Goal: Communication & Community: Answer question/provide support

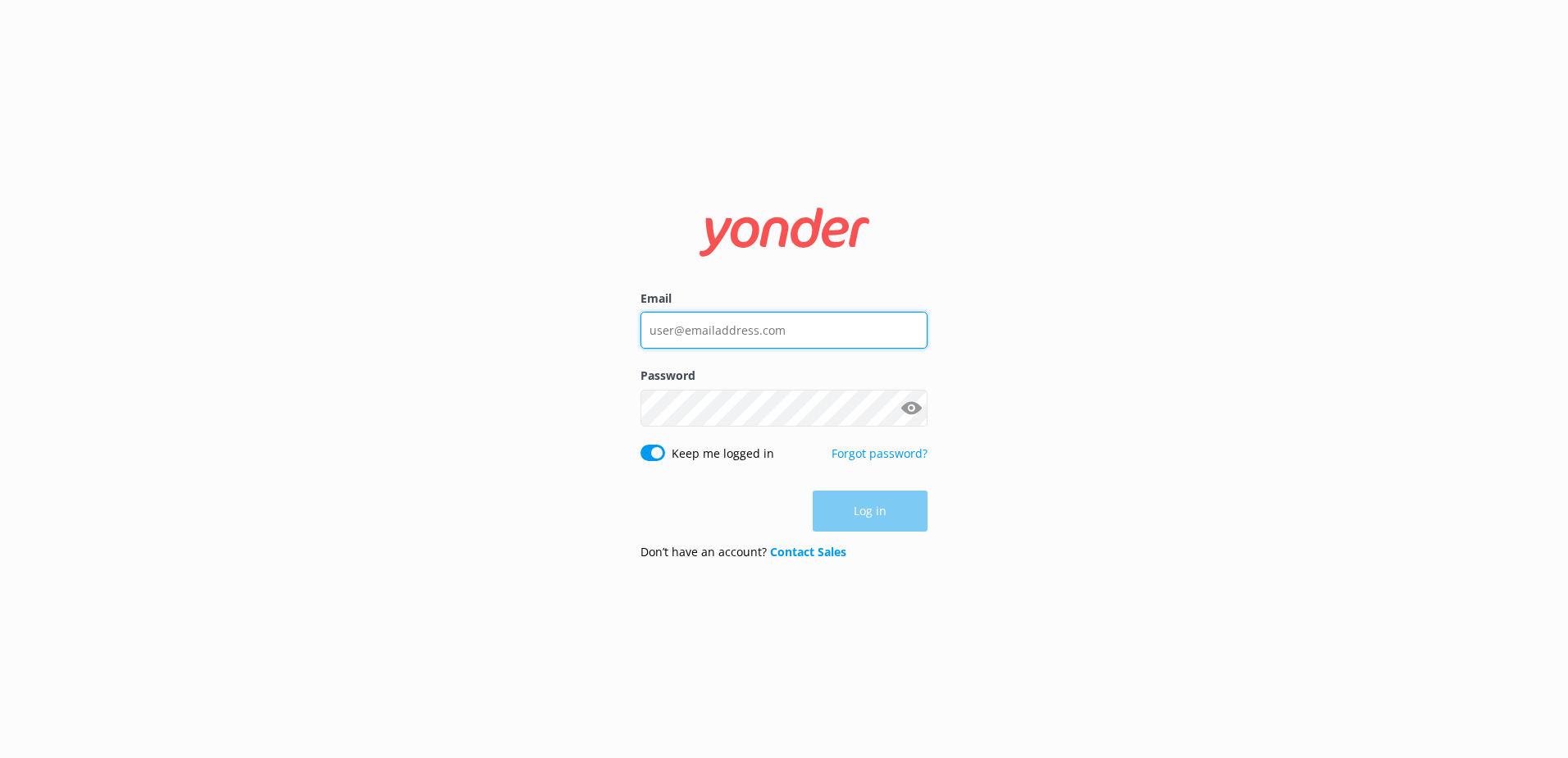
type input "[EMAIL_ADDRESS][DOMAIN_NAME]"
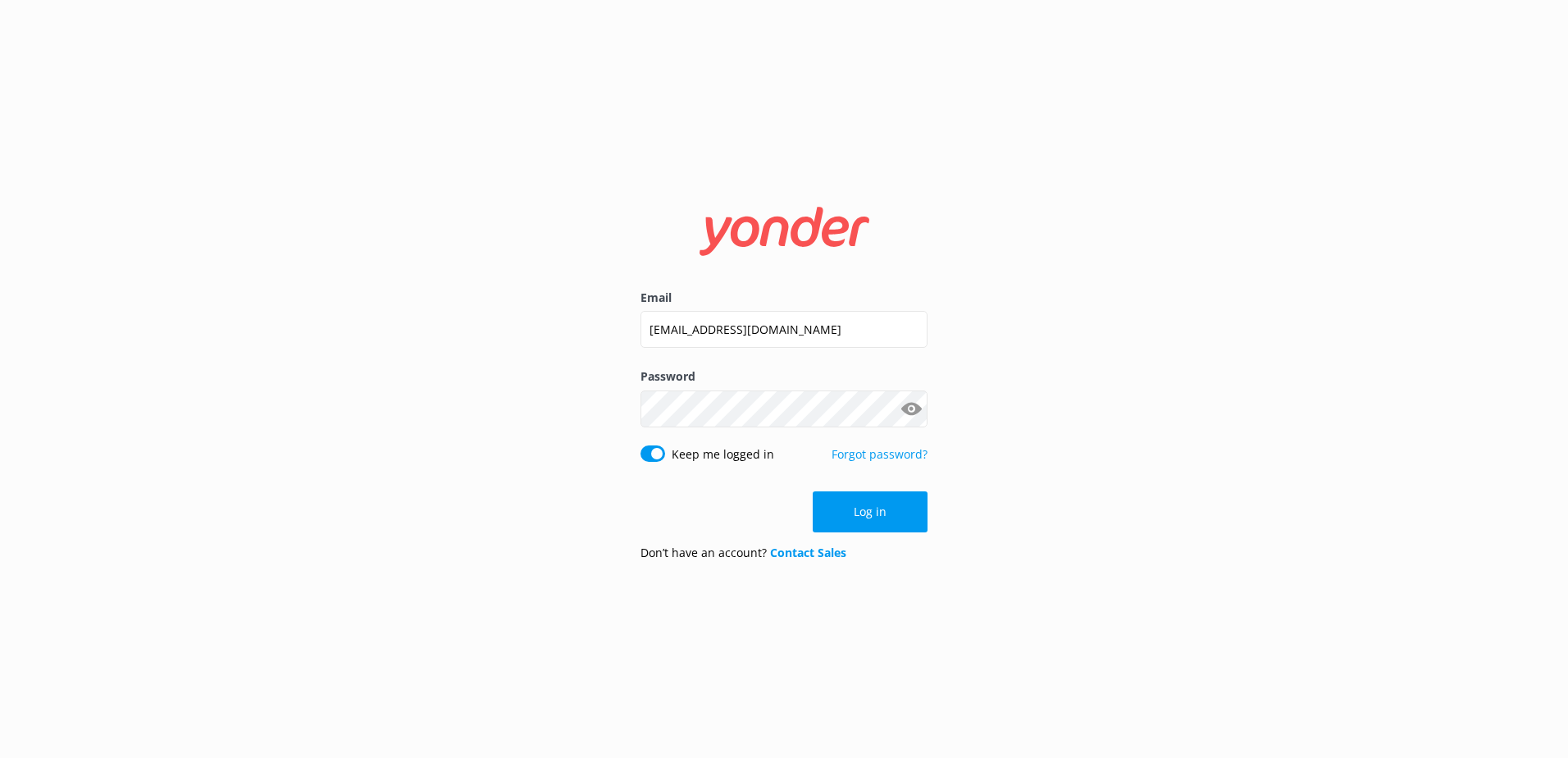
click at [861, 515] on div "Log in" at bounding box center [784, 512] width 287 height 41
click at [867, 512] on button "Log in" at bounding box center [870, 512] width 115 height 41
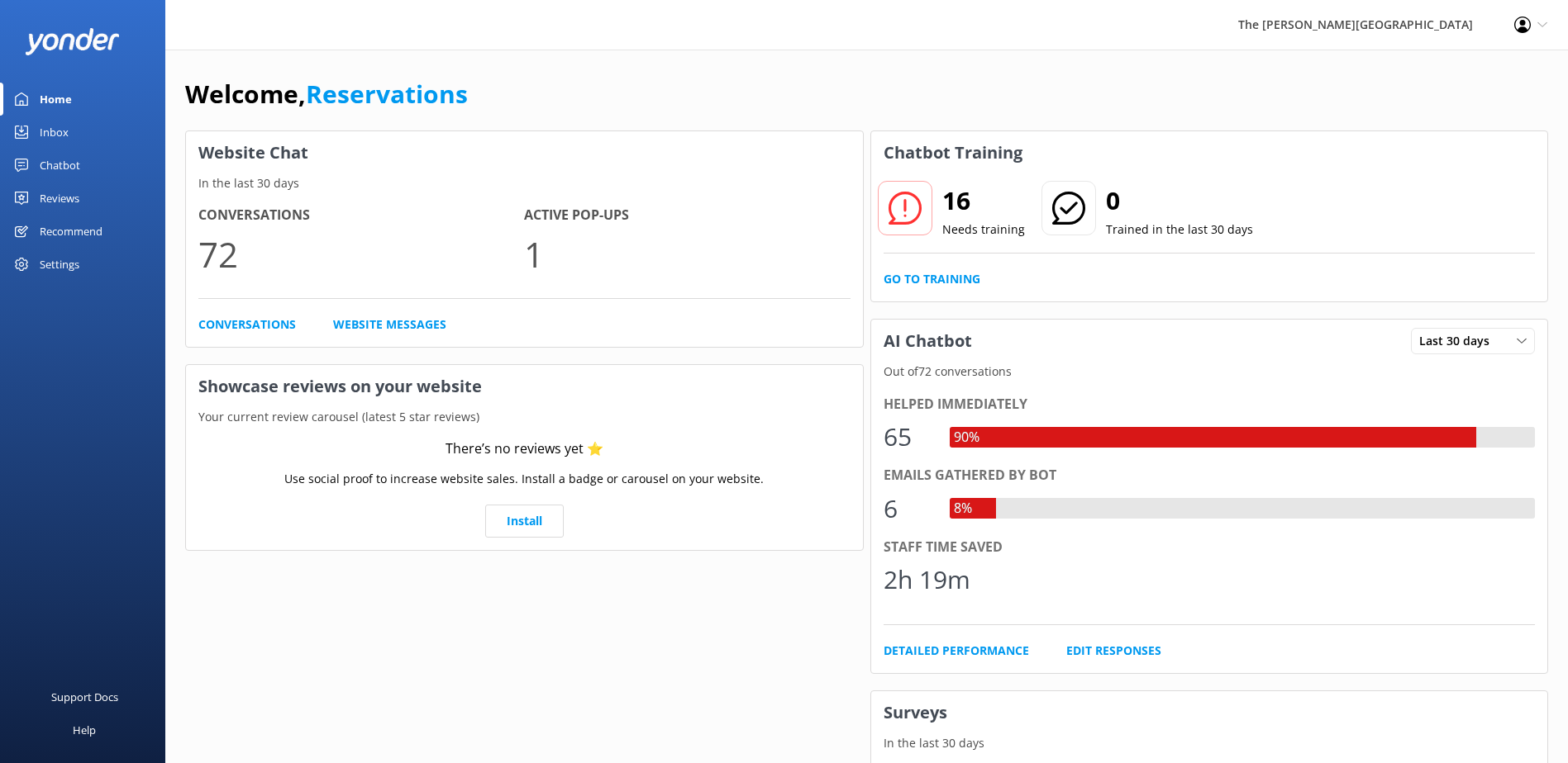
click at [60, 157] on div "Chatbot" at bounding box center [59, 165] width 40 height 33
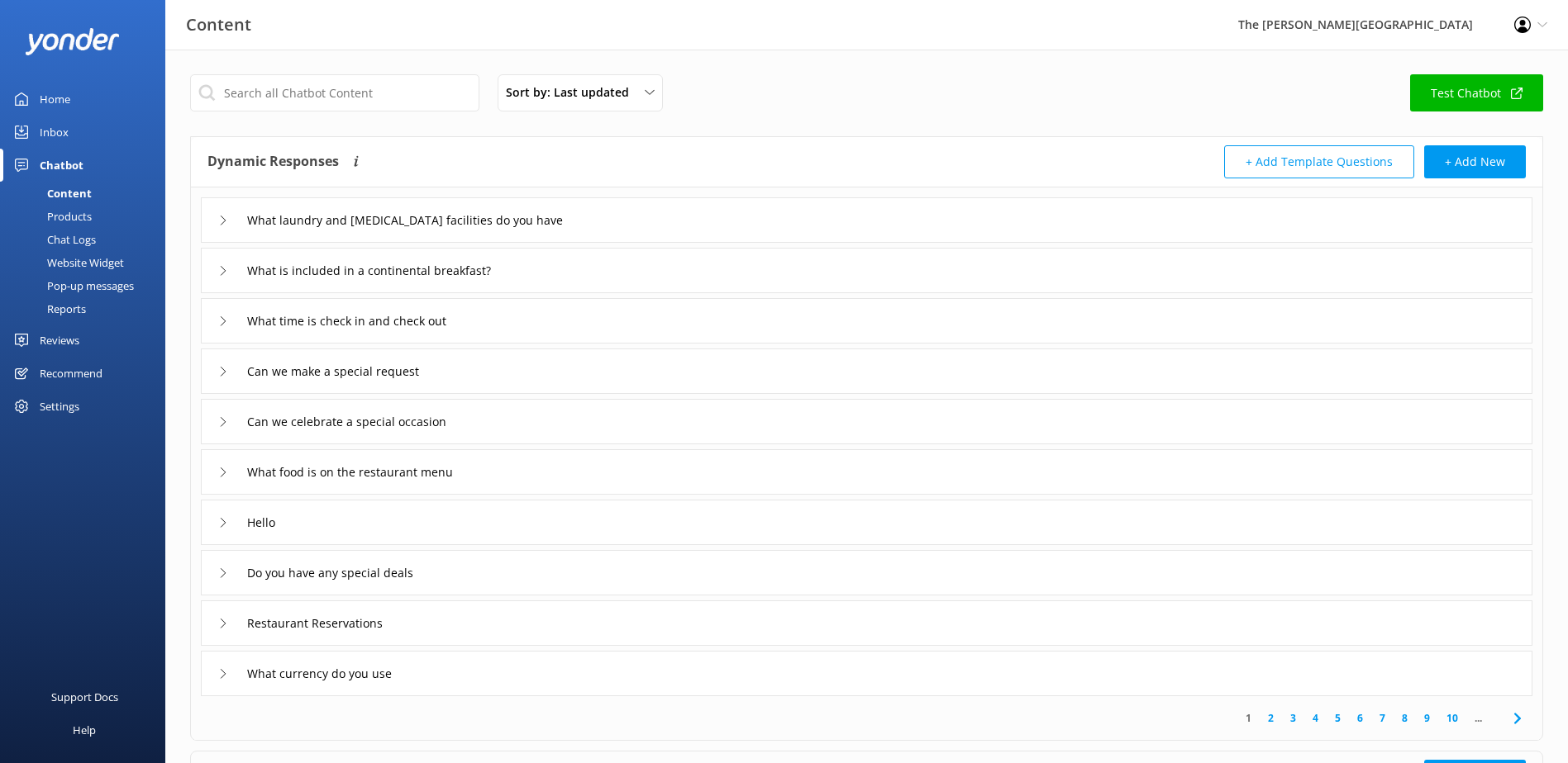
click at [56, 126] on div "Inbox" at bounding box center [54, 132] width 29 height 33
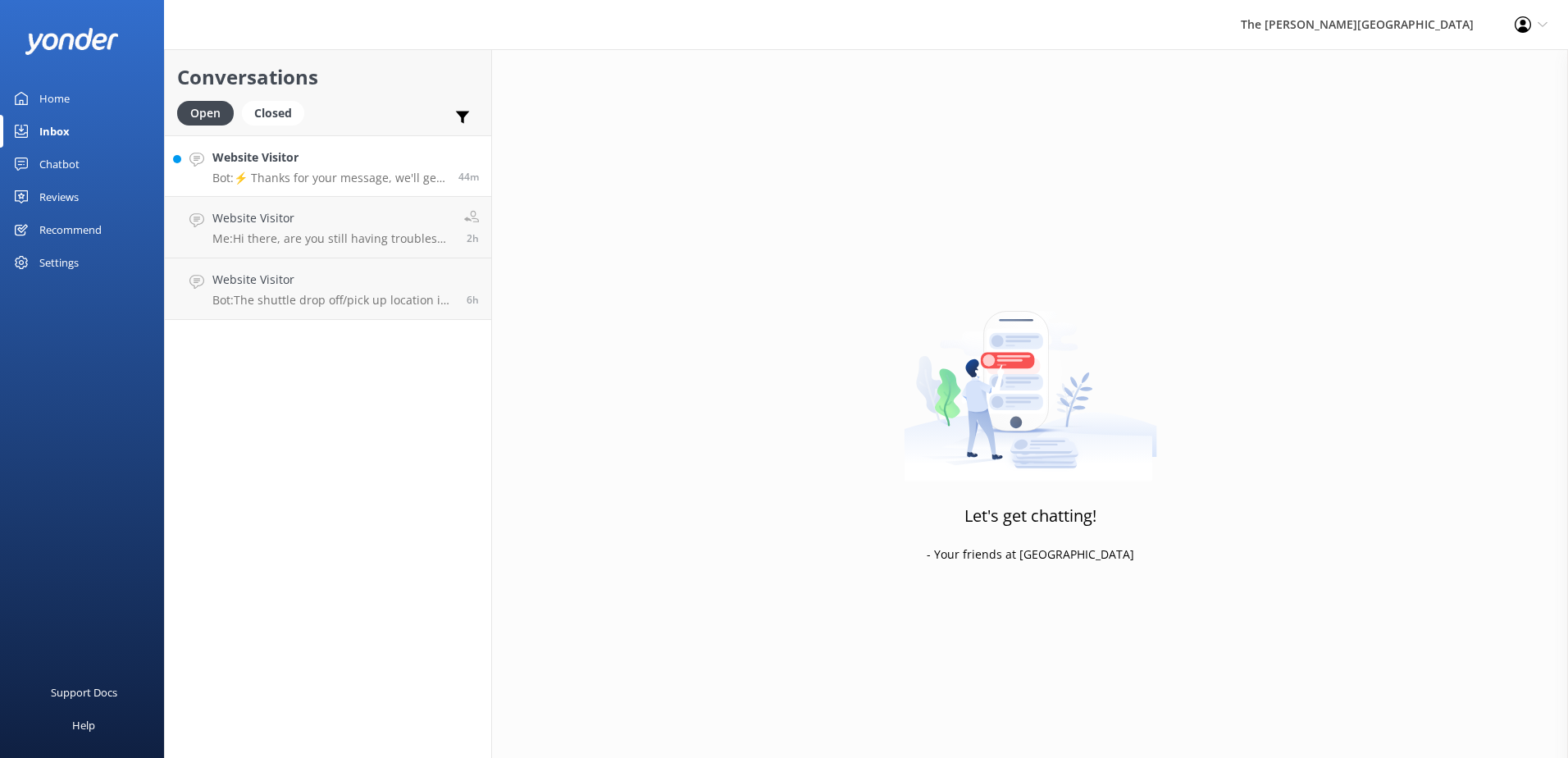
click at [346, 151] on h4 "Website Visitor" at bounding box center [329, 157] width 233 height 18
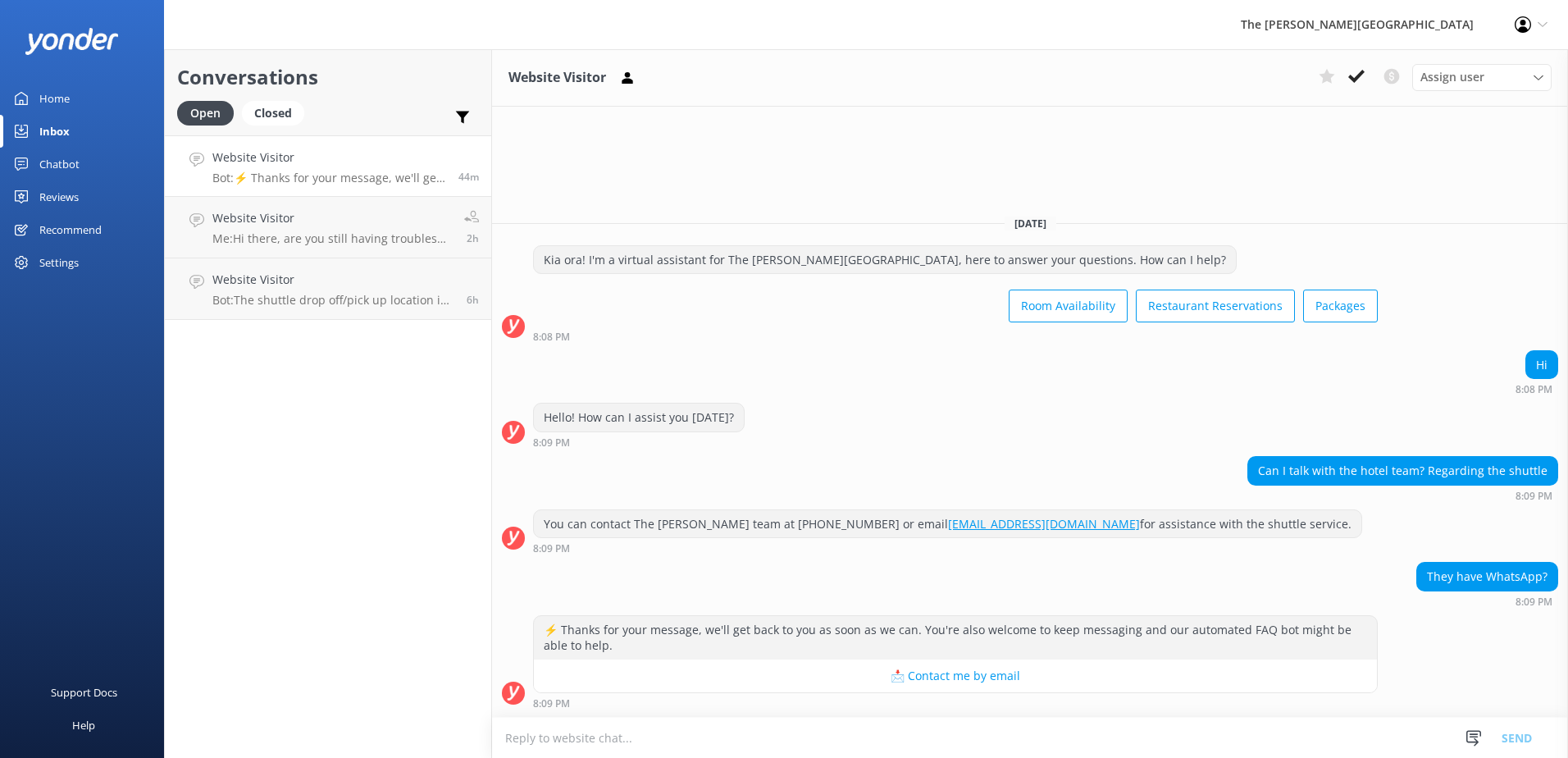
click at [807, 732] on textarea at bounding box center [1029, 738] width 1076 height 40
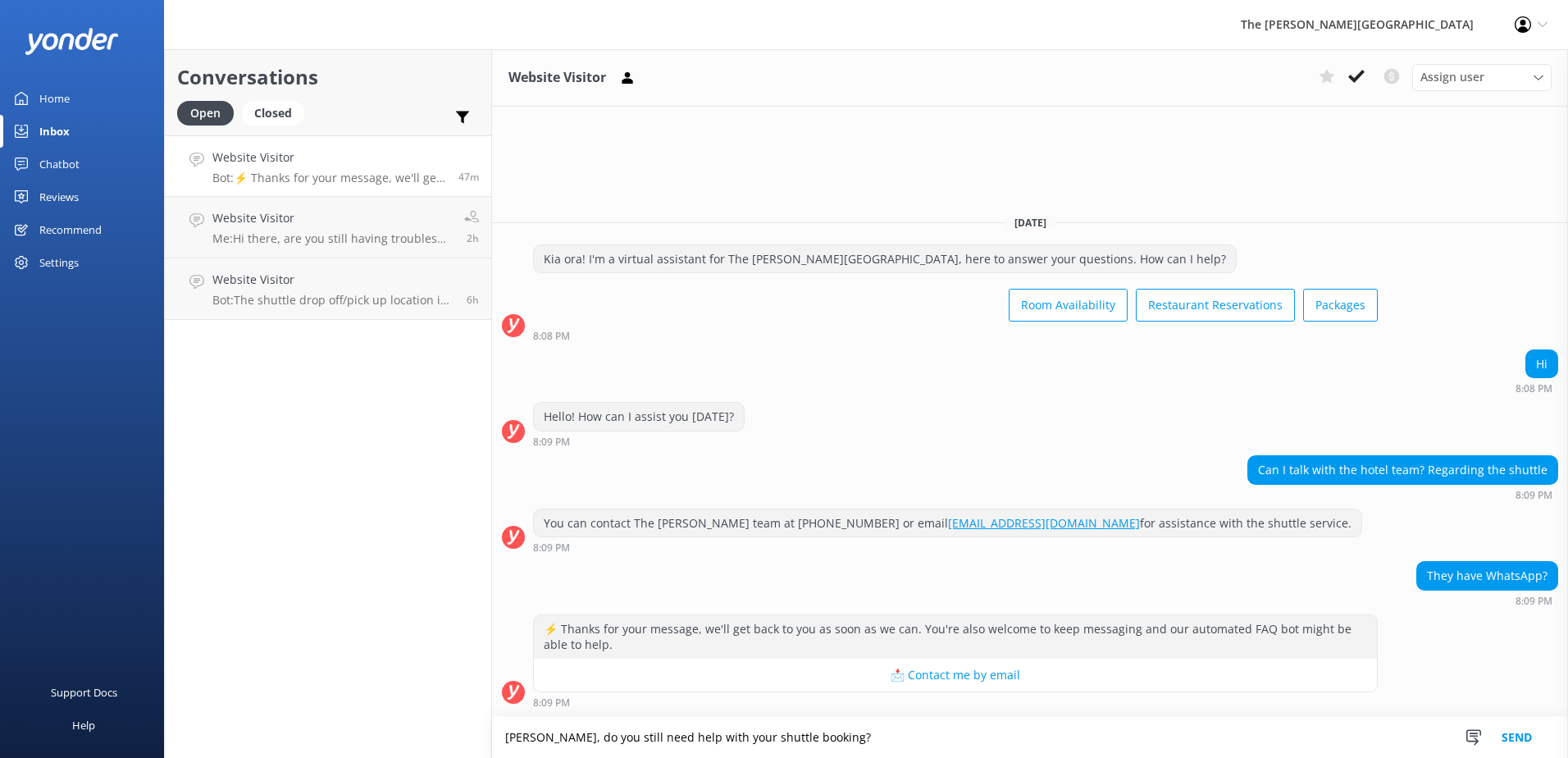
type textarea "[PERSON_NAME], do you still need help with your shuttle booking?"
